Goal: Task Accomplishment & Management: Use online tool/utility

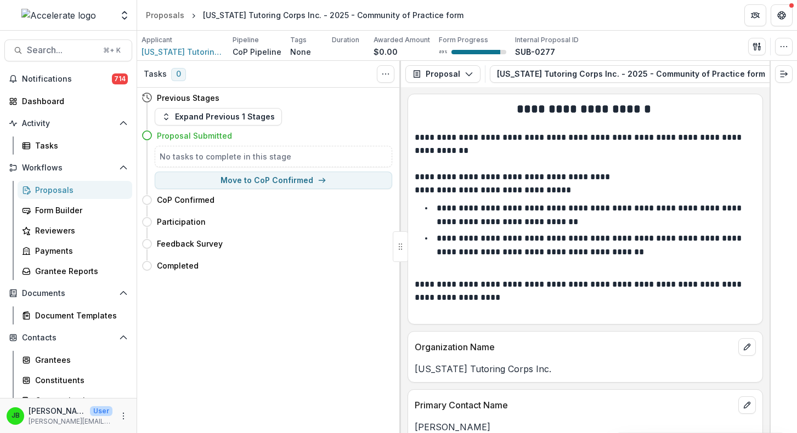
scroll to position [462, 0]
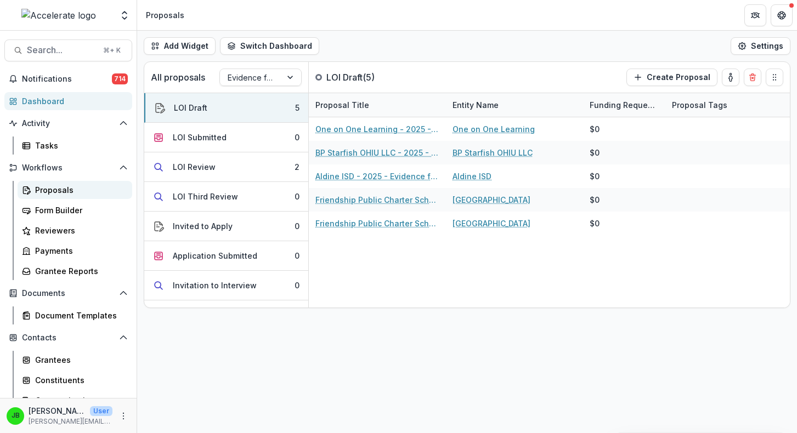
click at [43, 190] on div "Proposals" at bounding box center [79, 190] width 88 height 12
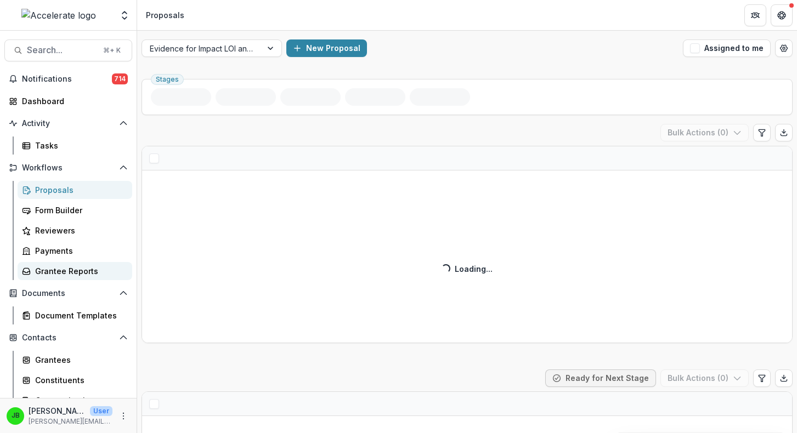
click at [78, 274] on div "Grantee Reports" at bounding box center [79, 271] width 88 height 12
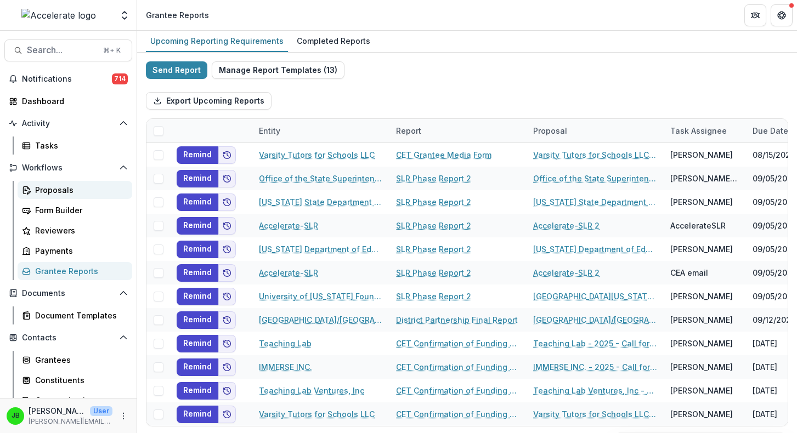
click at [64, 193] on div "Proposals" at bounding box center [79, 190] width 88 height 12
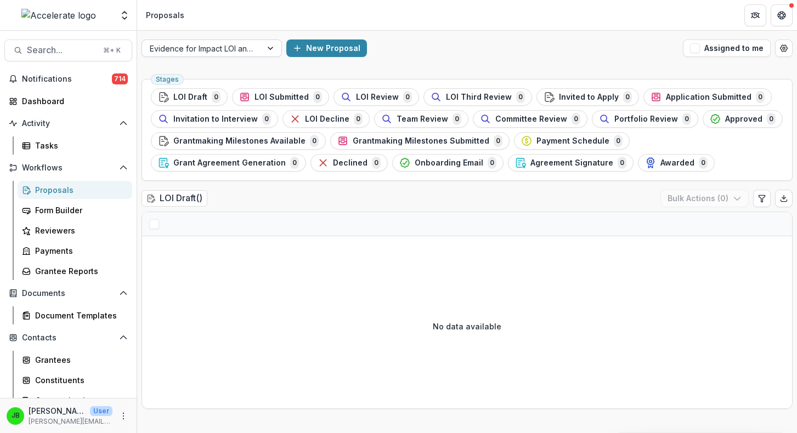
click at [238, 52] on div at bounding box center [202, 49] width 104 height 14
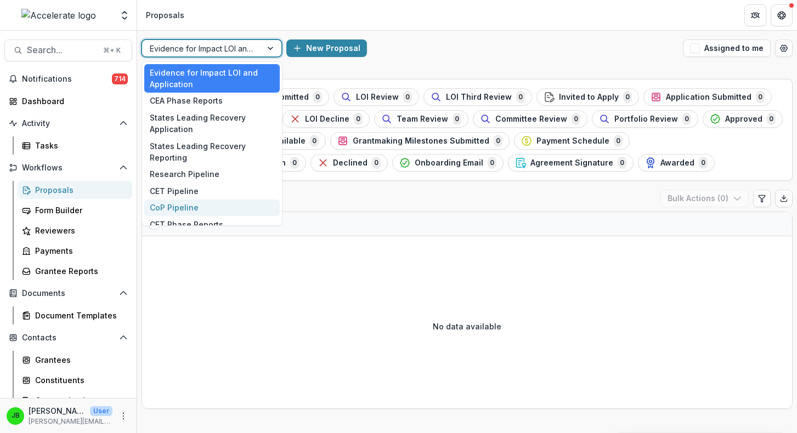
click at [225, 207] on div "CoP Pipeline" at bounding box center [211, 208] width 135 height 17
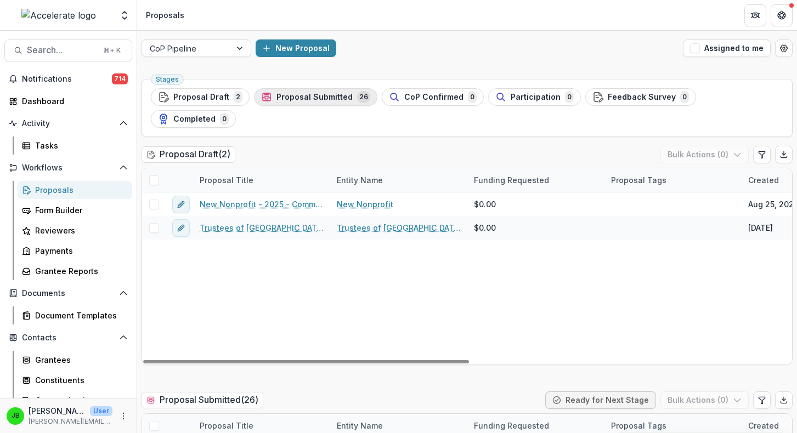
click at [337, 100] on span "Proposal Submitted" at bounding box center [314, 97] width 76 height 9
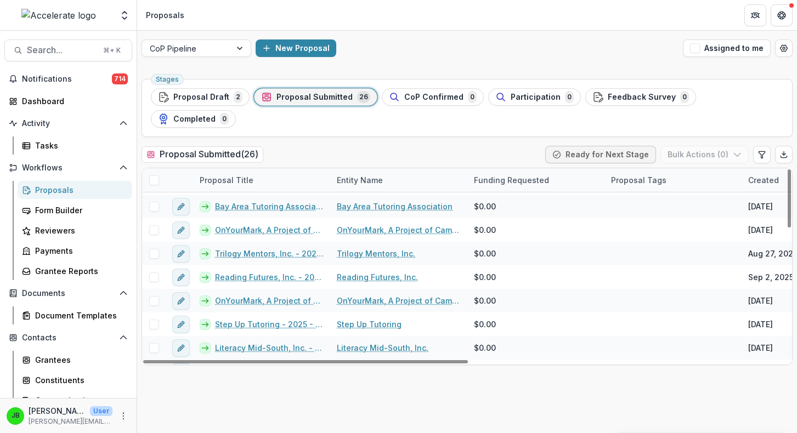
scroll to position [258, 0]
click at [248, 174] on div "Proposal Title" at bounding box center [226, 180] width 67 height 12
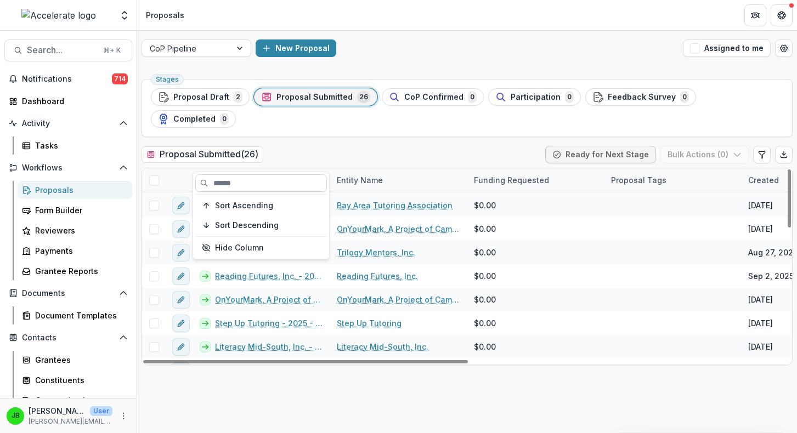
click at [249, 183] on input at bounding box center [261, 183] width 132 height 18
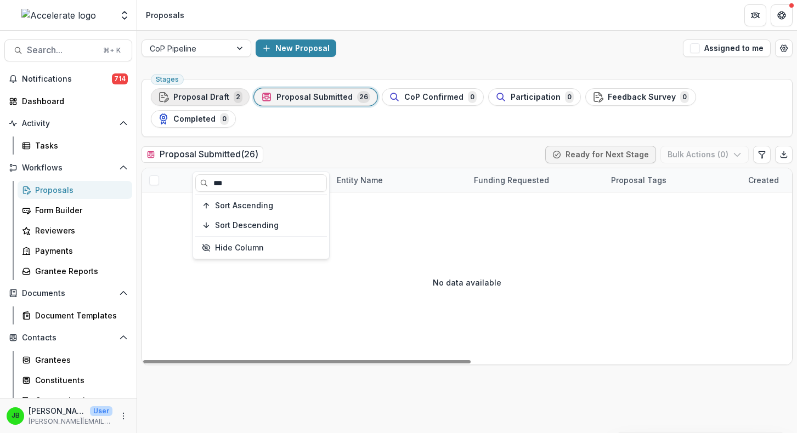
type input "***"
click at [213, 99] on span "Proposal Draft" at bounding box center [201, 97] width 56 height 9
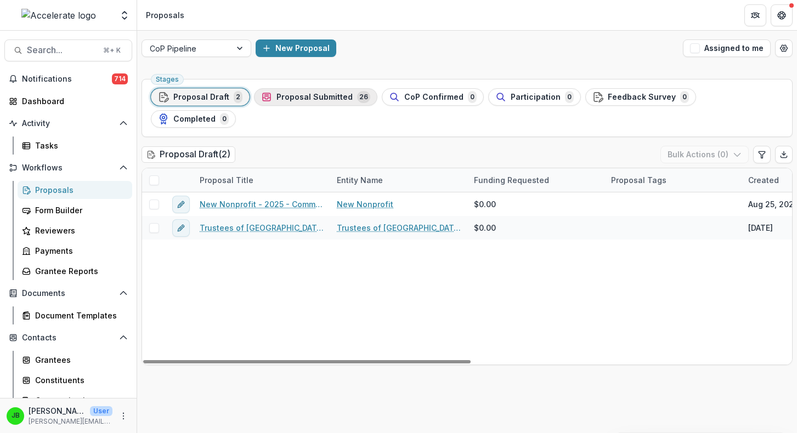
click at [294, 94] on span "Proposal Submitted" at bounding box center [314, 97] width 76 height 9
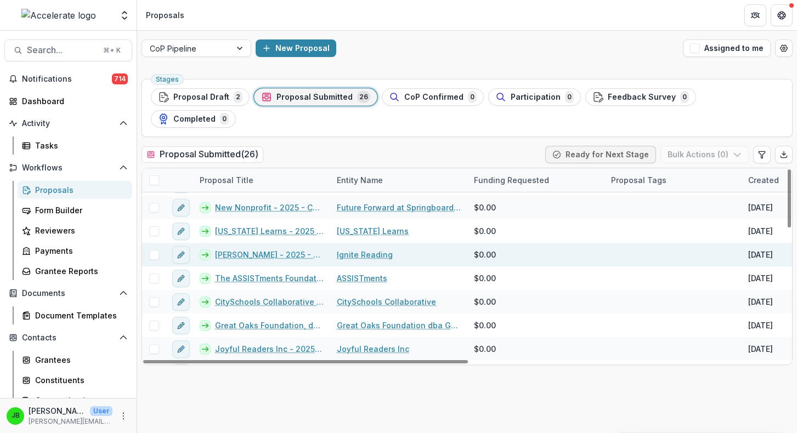
scroll to position [28, 0]
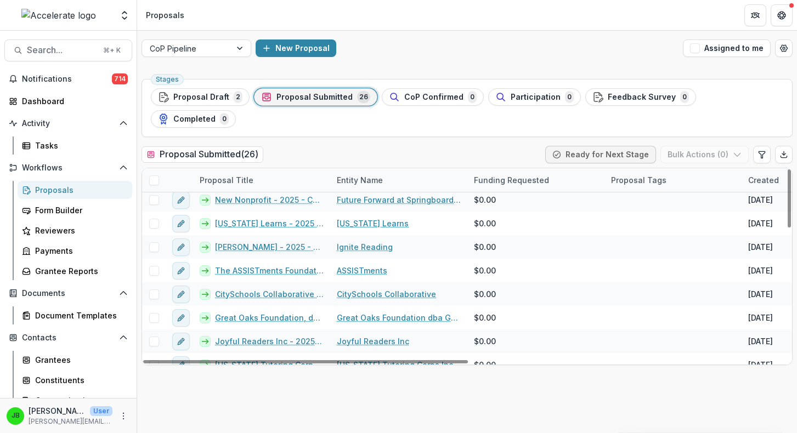
click at [356, 169] on div "Entity Name" at bounding box center [398, 180] width 137 height 24
click at [364, 185] on input at bounding box center [398, 183] width 132 height 18
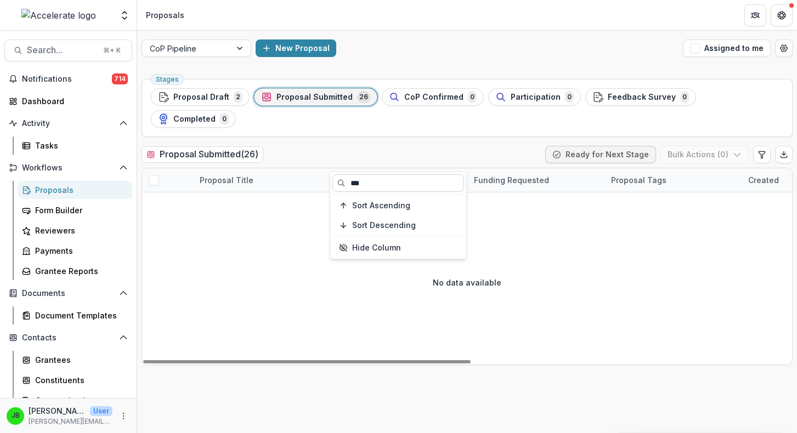
scroll to position [0, 0]
type input "***"
click at [379, 146] on div "Proposal Submitted ( 26 ) Ready for Next Stage Bulk Actions ( 0 )" at bounding box center [466, 157] width 651 height 22
